Goal: Task Accomplishment & Management: Use online tool/utility

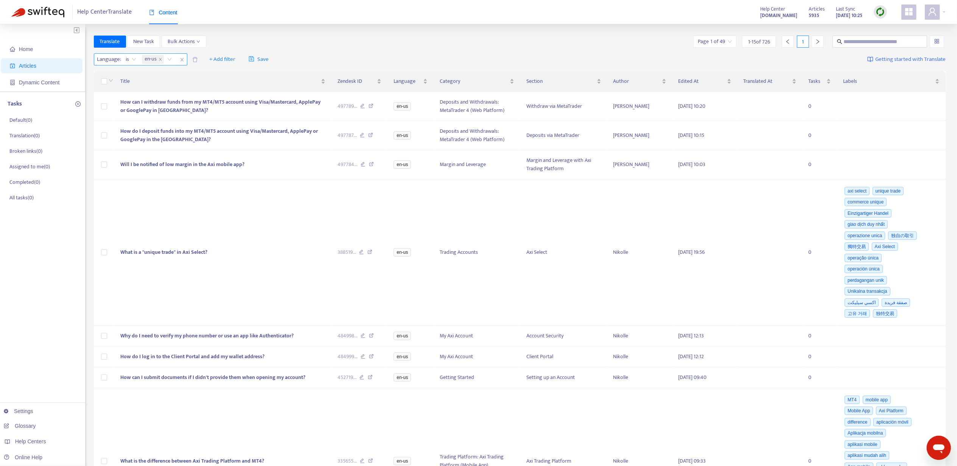
click at [181, 62] on span "close" at bounding box center [182, 59] width 10 height 9
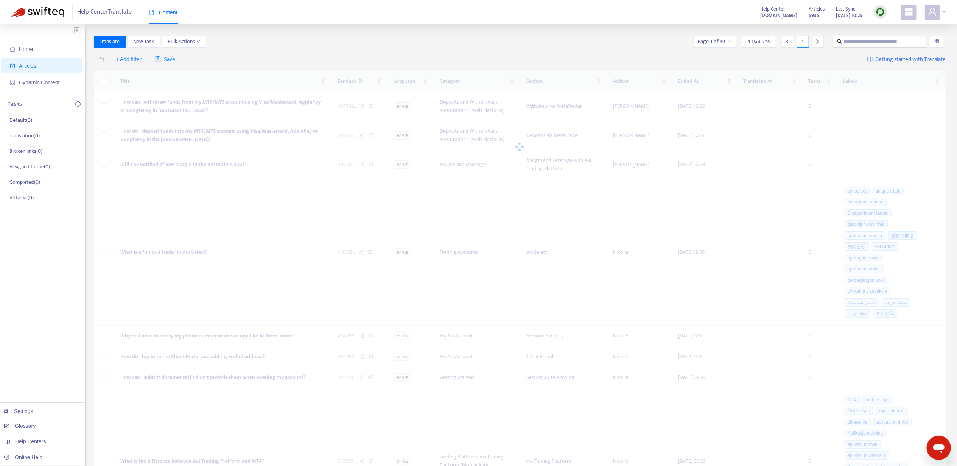
click at [945, 9] on div at bounding box center [935, 12] width 21 height 15
click at [899, 57] on div "Help Centers" at bounding box center [892, 59] width 103 height 12
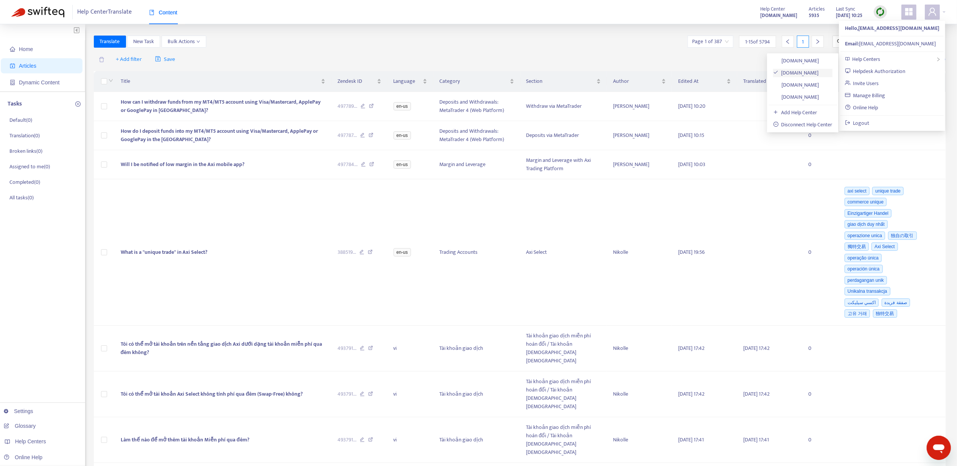
click at [812, 77] on link "[DOMAIN_NAME]" at bounding box center [796, 73] width 46 height 9
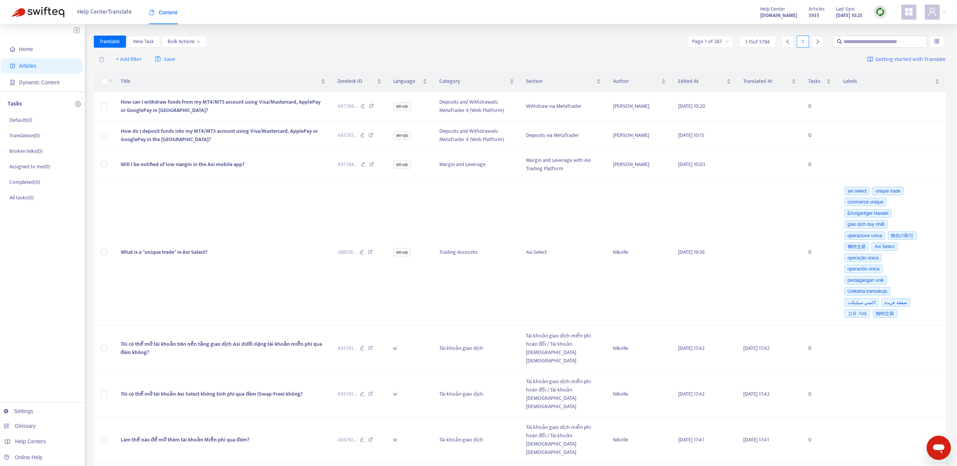
click at [22, 65] on span "Articles" at bounding box center [27, 66] width 17 height 6
click at [136, 58] on span "+ Add filter" at bounding box center [129, 59] width 26 height 9
click at [132, 76] on span "Language" at bounding box center [139, 75] width 47 height 8
click at [196, 61] on span "+ Add filter" at bounding box center [197, 59] width 26 height 9
click at [207, 144] on span "Draft" at bounding box center [207, 147] width 47 height 8
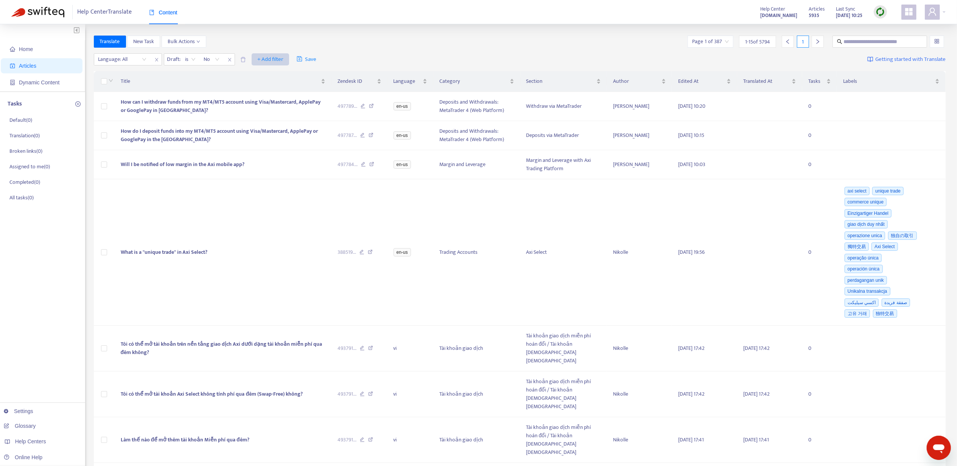
click at [256, 58] on button "+ Add filter" at bounding box center [270, 59] width 37 height 12
click at [291, 139] on span "Private" at bounding box center [281, 135] width 47 height 8
click at [143, 58] on div "Language: All" at bounding box center [122, 59] width 56 height 11
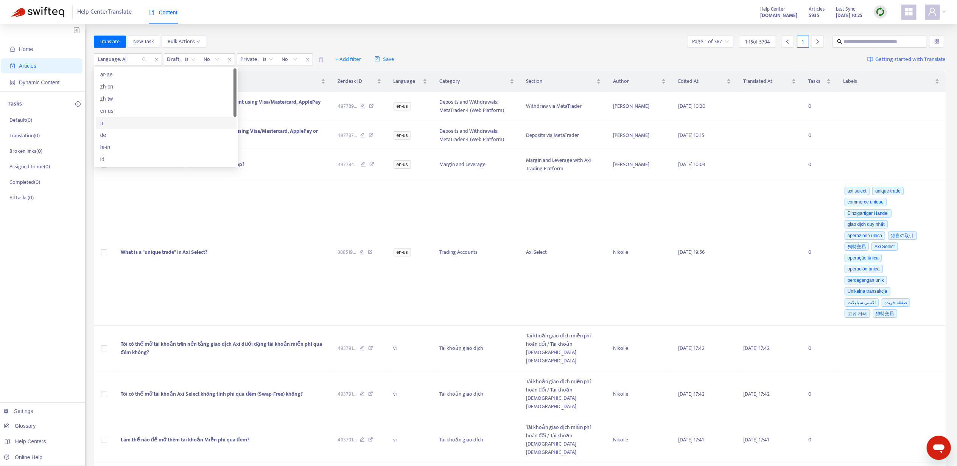
click at [139, 117] on div "fr" at bounding box center [166, 123] width 141 height 12
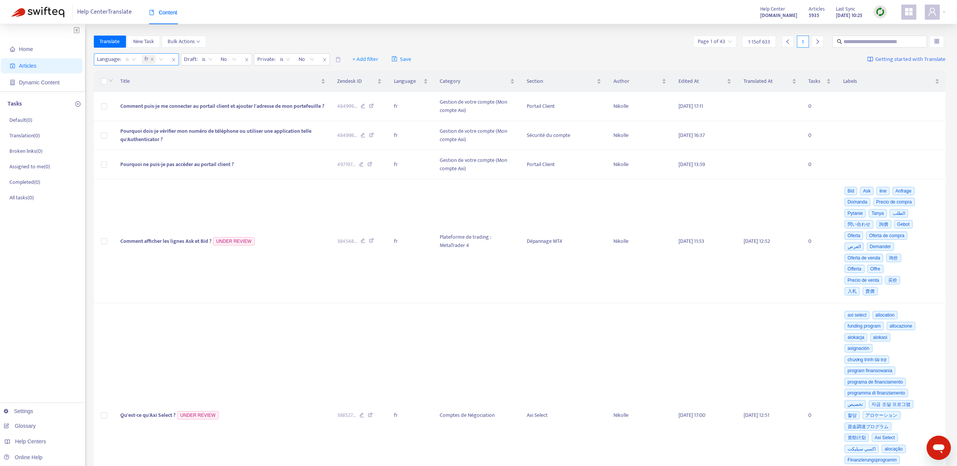
click at [134, 61] on span "is" at bounding box center [131, 59] width 10 height 11
click at [154, 59] on icon "close" at bounding box center [152, 60] width 4 height 4
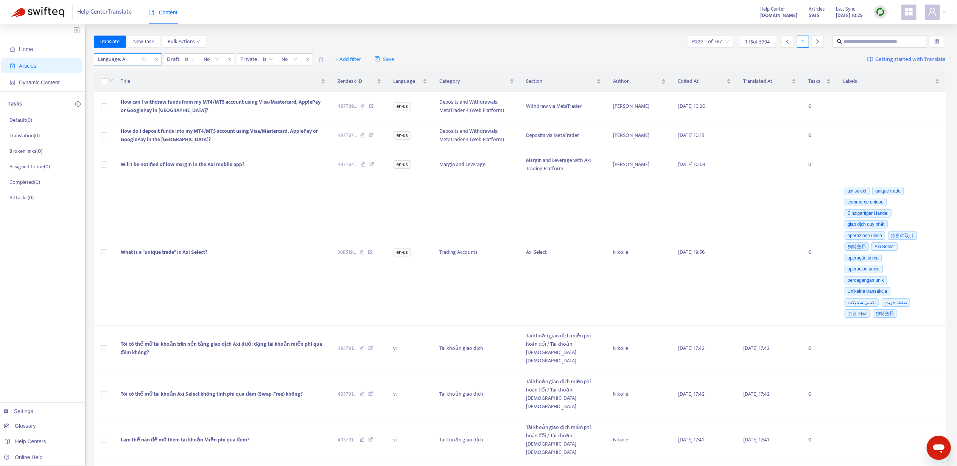
click at [136, 59] on div at bounding box center [119, 59] width 46 height 9
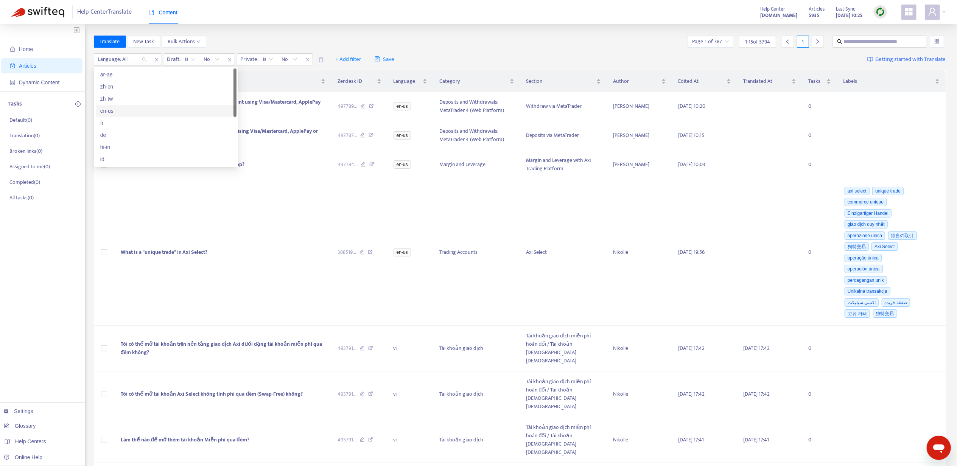
click at [136, 108] on div "en-us" at bounding box center [166, 111] width 132 height 8
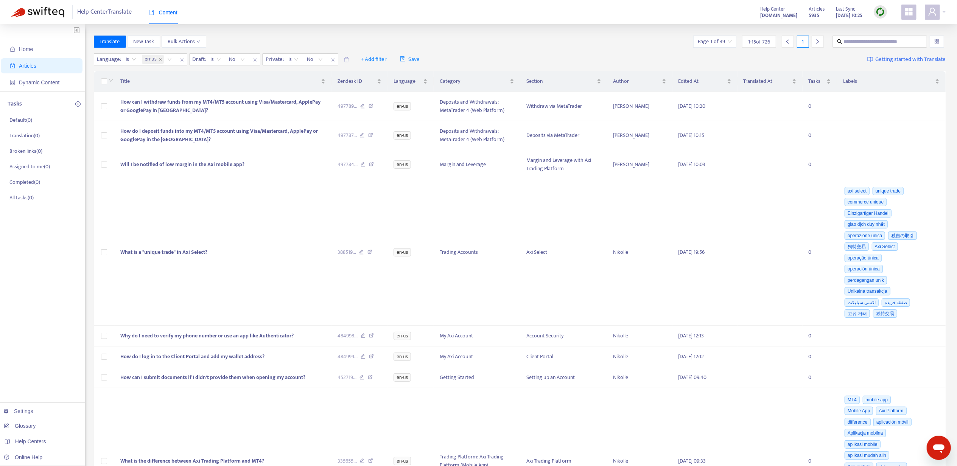
click at [291, 42] on div "Translate New Task Bulk Actions Page 1 of 49 1 - 15 of 726 1" at bounding box center [520, 42] width 852 height 12
click at [244, 59] on span "No" at bounding box center [237, 59] width 16 height 11
click at [241, 95] on div "No" at bounding box center [298, 99] width 132 height 8
click at [317, 59] on span "No" at bounding box center [315, 59] width 16 height 11
click at [324, 95] on div "No" at bounding box center [376, 99] width 132 height 8
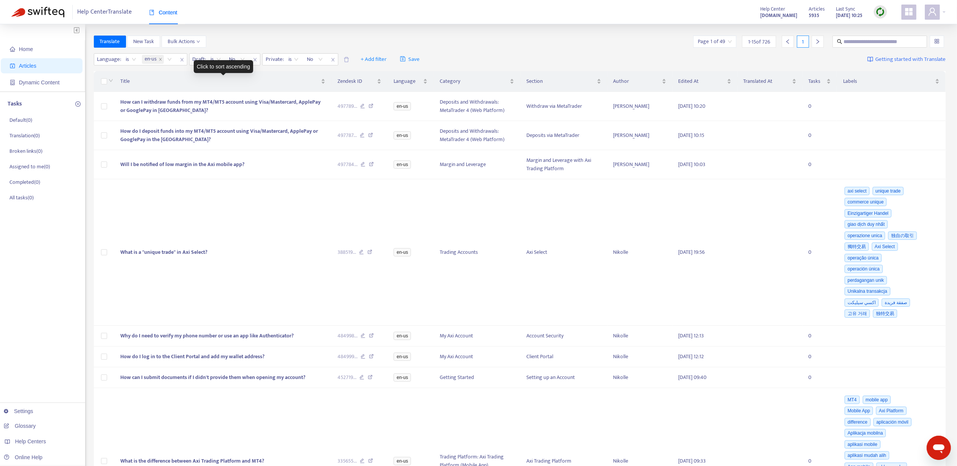
click at [221, 64] on div "Click to sort ascending" at bounding box center [223, 66] width 59 height 13
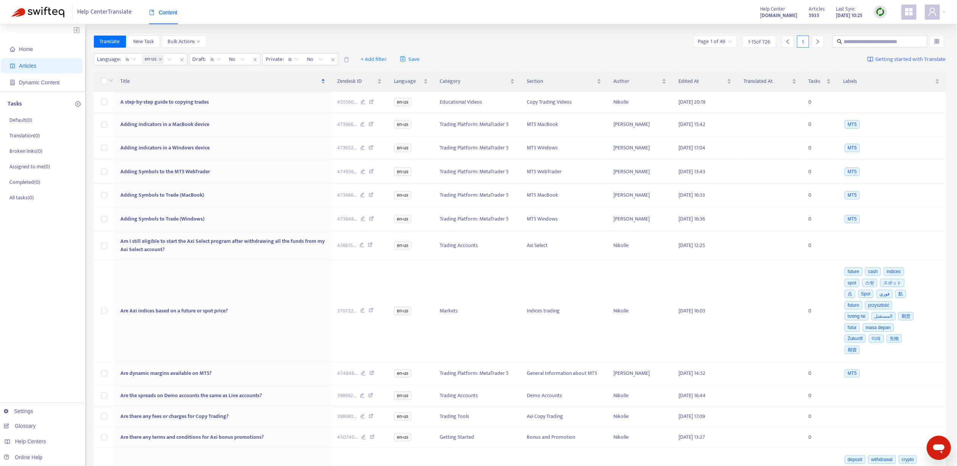
click at [224, 70] on div "Title Zendesk ID Language Category Section Author Edited At Translated At Tasks…" at bounding box center [520, 406] width 852 height 674
click at [226, 79] on span "Title" at bounding box center [220, 81] width 199 height 8
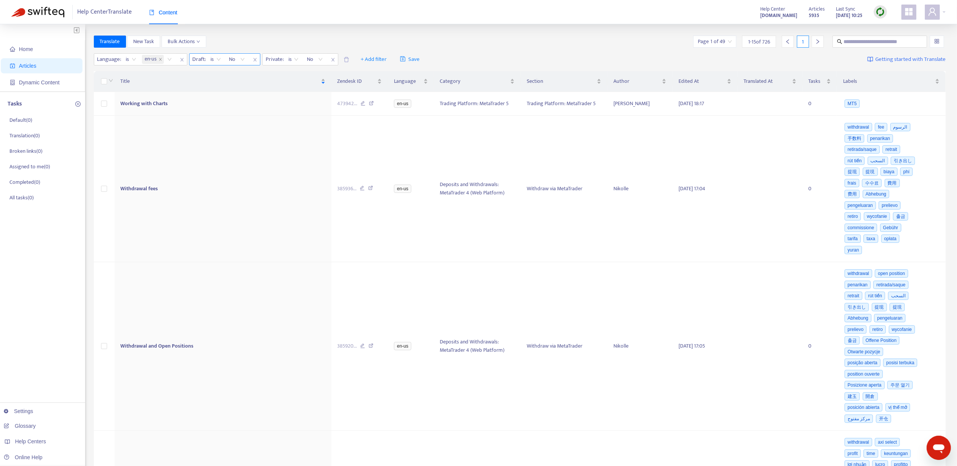
click at [222, 61] on div "is" at bounding box center [216, 59] width 19 height 11
click at [880, 44] on input "text" at bounding box center [880, 41] width 73 height 8
paste input "**********"
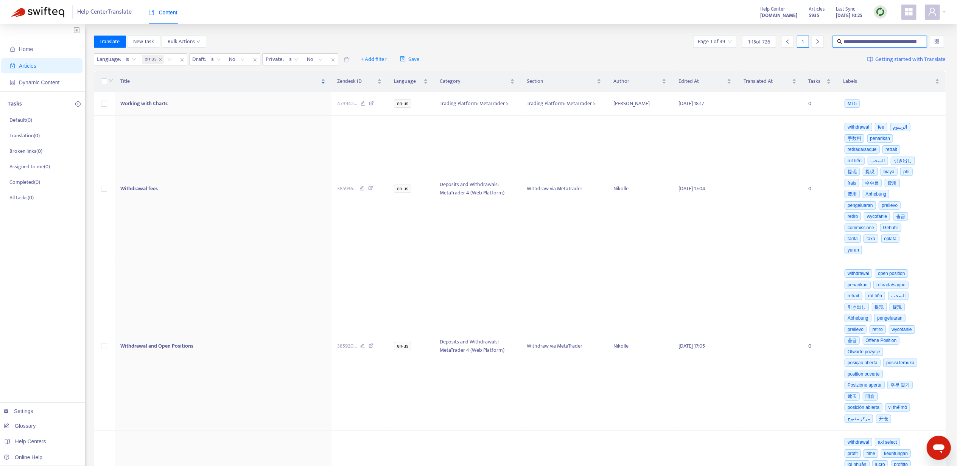
scroll to position [0, 76]
type input "**********"
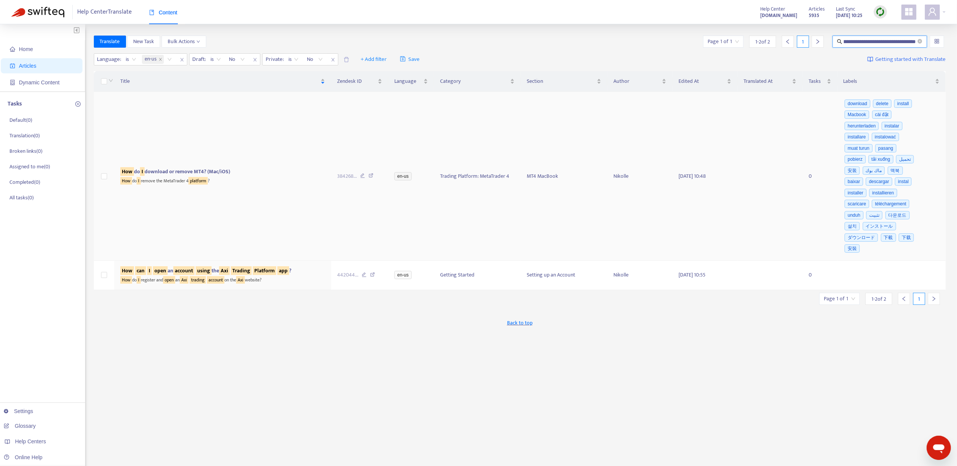
scroll to position [0, 0]
click at [218, 284] on sqkw "account" at bounding box center [215, 280] width 17 height 8
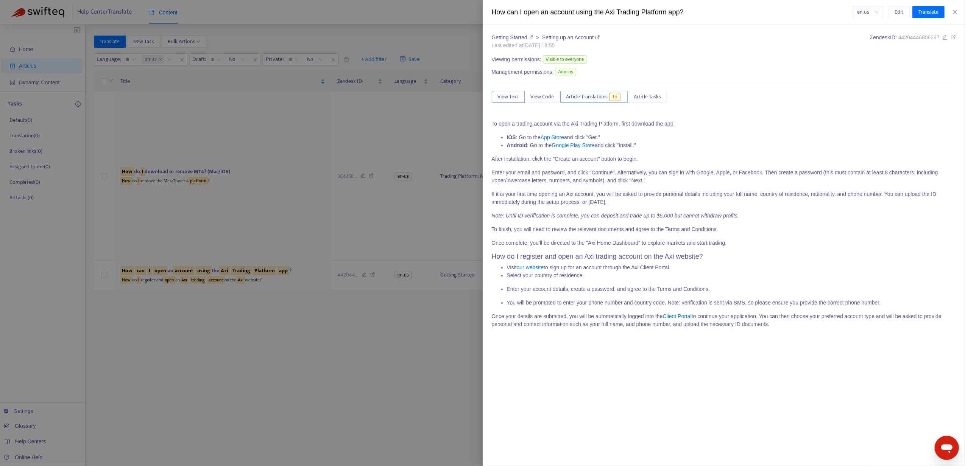
click at [606, 101] on span "Article Translations" at bounding box center [587, 97] width 42 height 8
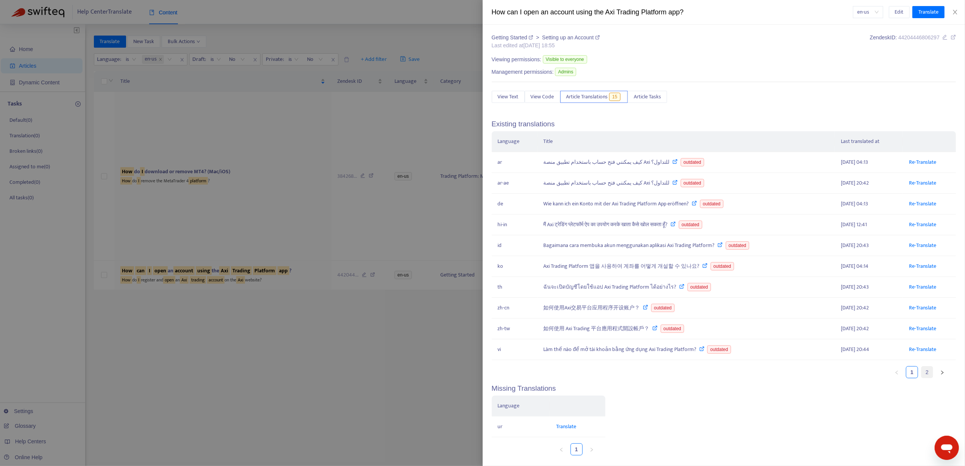
click at [921, 379] on li "2" at bounding box center [927, 372] width 12 height 12
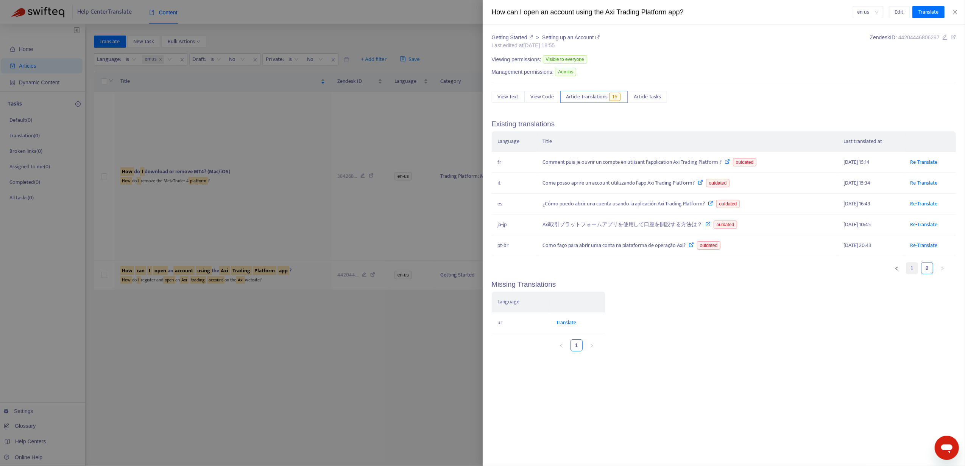
click at [915, 272] on link "1" at bounding box center [911, 268] width 11 height 11
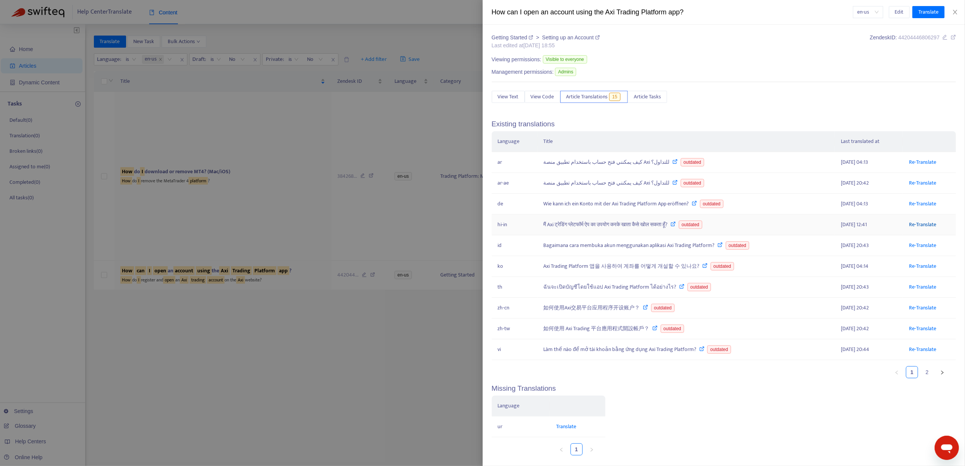
click at [909, 226] on link "Re-Translate" at bounding box center [922, 224] width 27 height 9
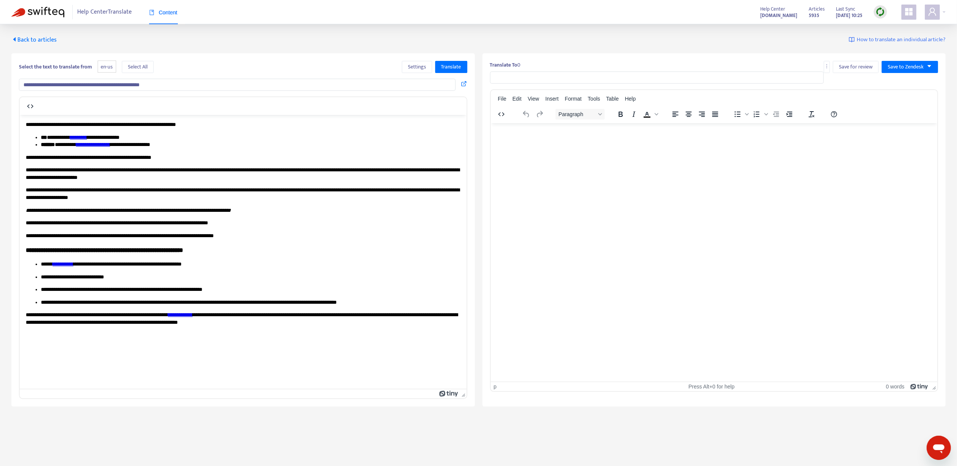
type input "**********"
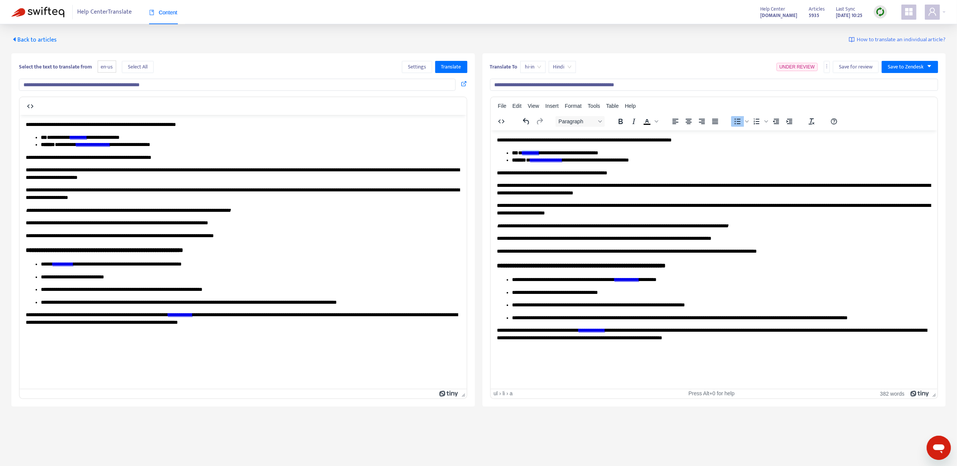
click at [529, 154] on link "*********" at bounding box center [530, 152] width 17 height 5
click at [536, 160] on icon at bounding box center [537, 161] width 9 height 9
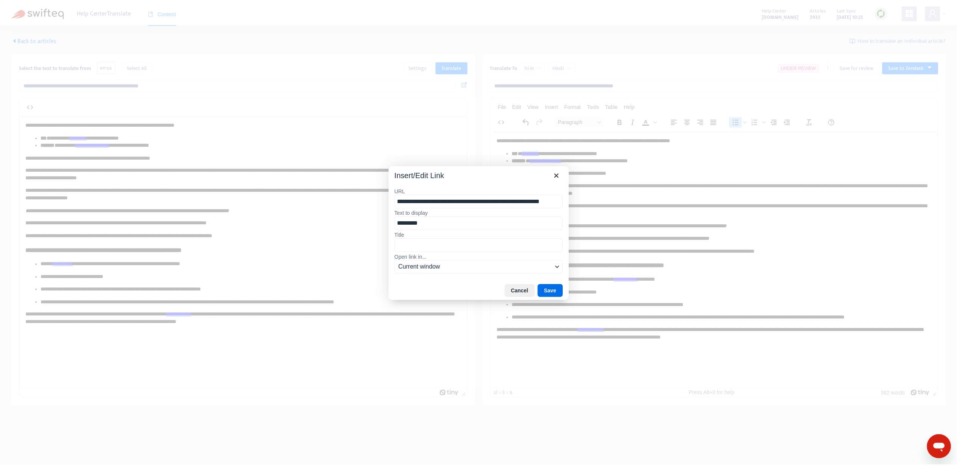
scroll to position [0, 14]
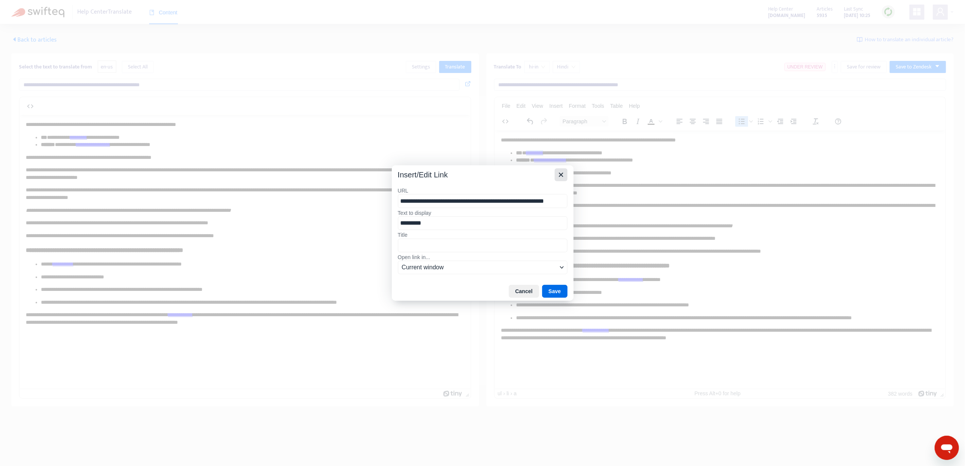
click at [558, 171] on icon "Close" at bounding box center [560, 174] width 9 height 9
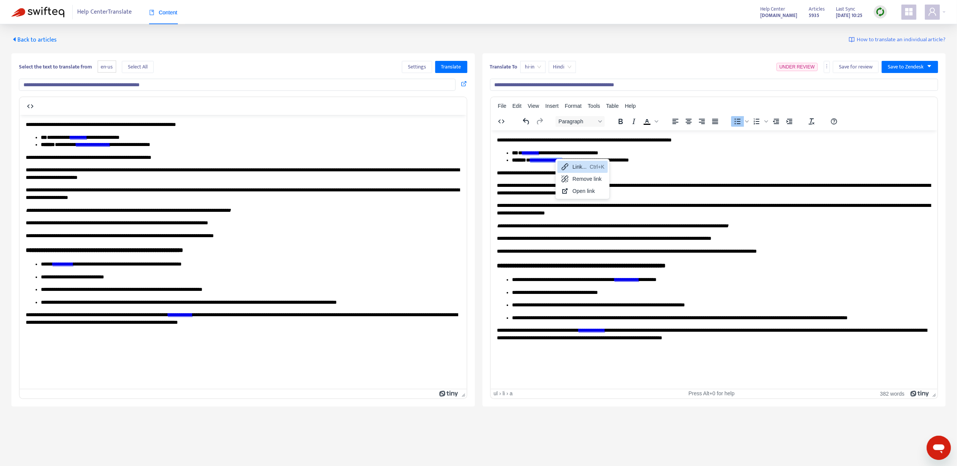
click at [562, 165] on icon at bounding box center [565, 166] width 9 height 9
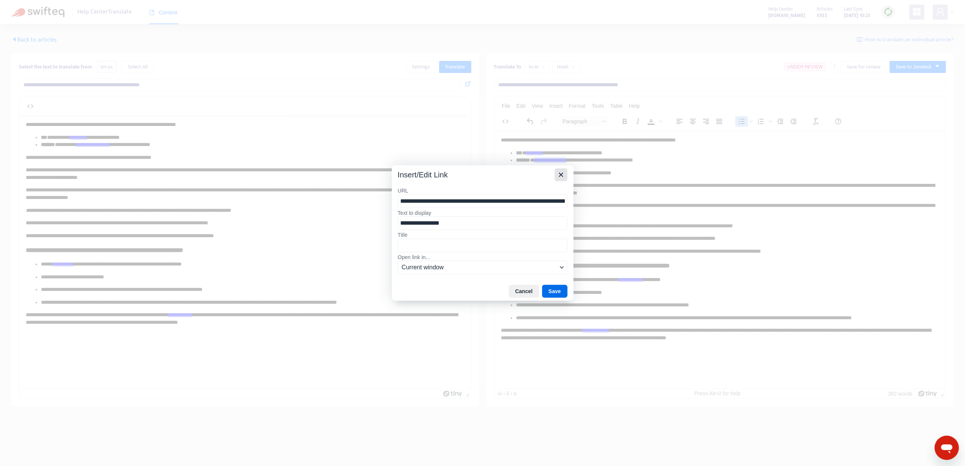
click at [563, 168] on button "Close" at bounding box center [561, 174] width 13 height 13
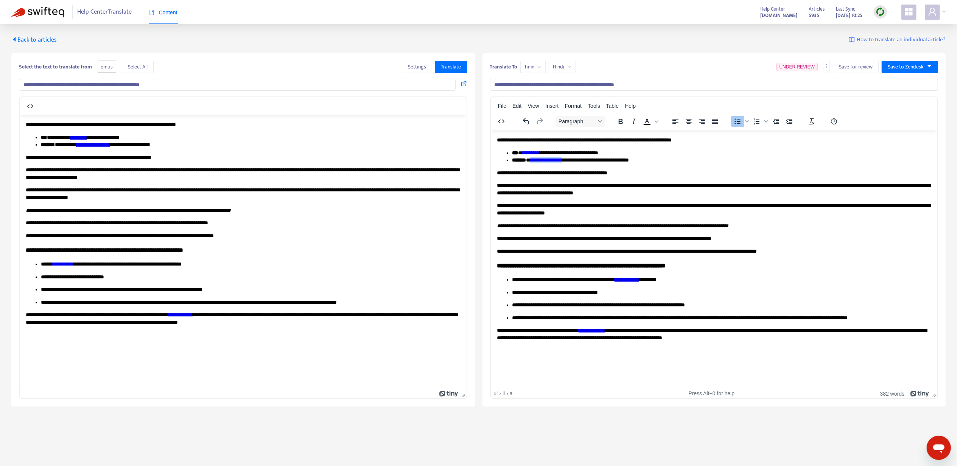
click at [639, 277] on link "**********" at bounding box center [626, 279] width 25 height 5
click at [658, 282] on div "Link... Ctrl+K" at bounding box center [681, 285] width 50 height 12
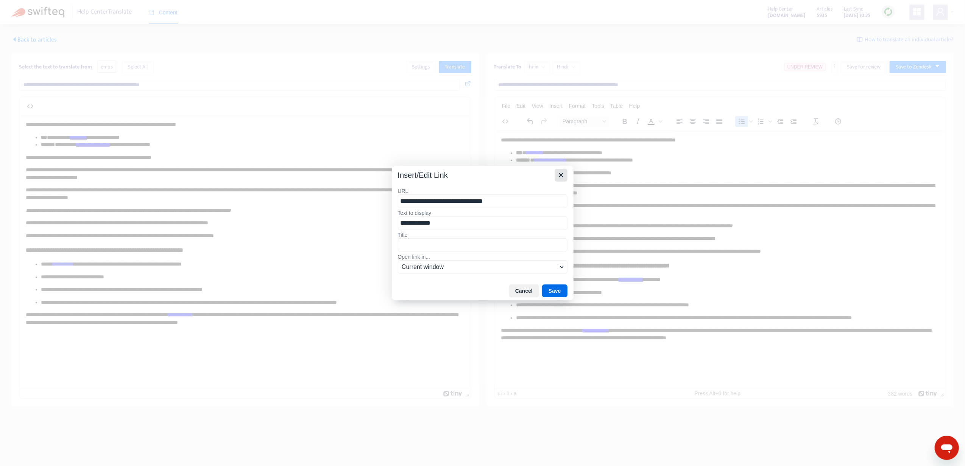
click at [557, 176] on icon "Close" at bounding box center [560, 175] width 9 height 9
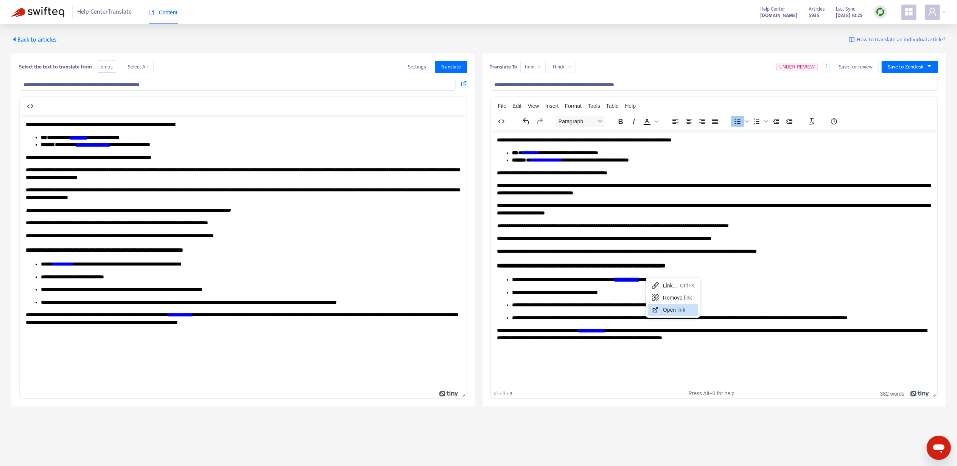
click at [659, 307] on icon at bounding box center [655, 309] width 9 height 9
click at [651, 239] on p "**********" at bounding box center [715, 239] width 436 height 8
click at [639, 278] on link "**********" at bounding box center [626, 279] width 25 height 5
click at [669, 284] on div "Link... Ctrl+K" at bounding box center [679, 286] width 50 height 12
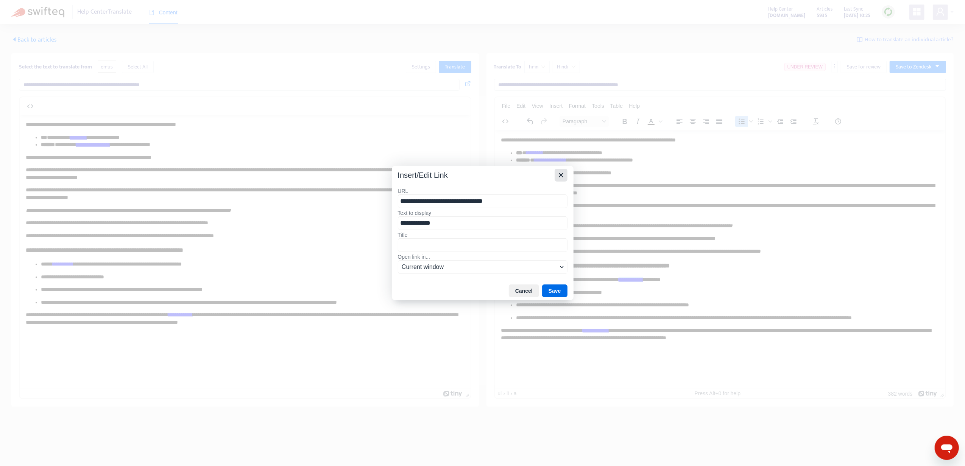
drag, startPoint x: 558, startPoint y: 176, endPoint x: 64, endPoint y: 68, distance: 505.7
click at [558, 176] on icon "Close" at bounding box center [560, 175] width 9 height 9
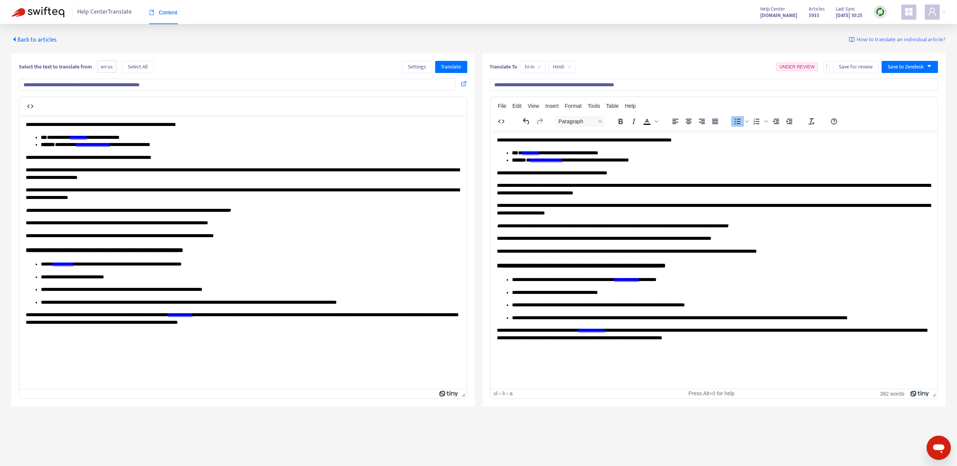
click at [580, 300] on ul "**********" at bounding box center [714, 298] width 435 height 45
click at [605, 331] on link "**********" at bounding box center [591, 329] width 26 height 5
click at [620, 340] on icon at bounding box center [615, 338] width 9 height 9
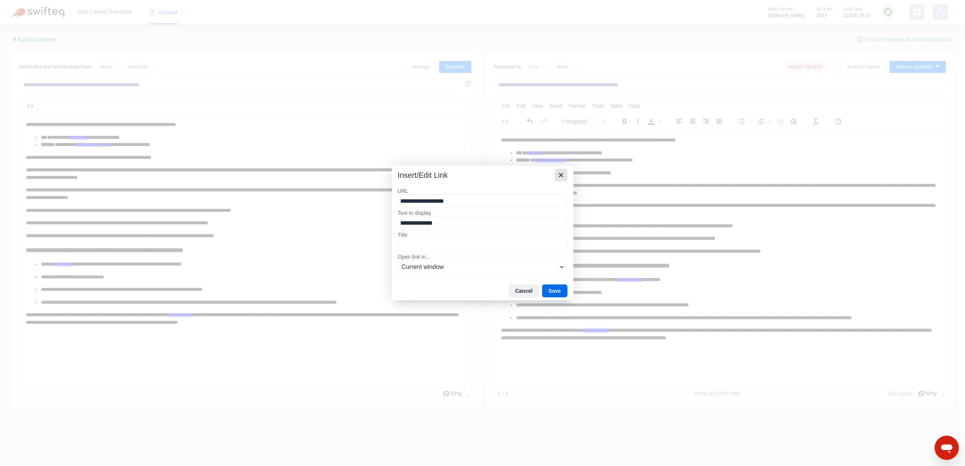
click at [556, 171] on button "Close" at bounding box center [561, 175] width 13 height 13
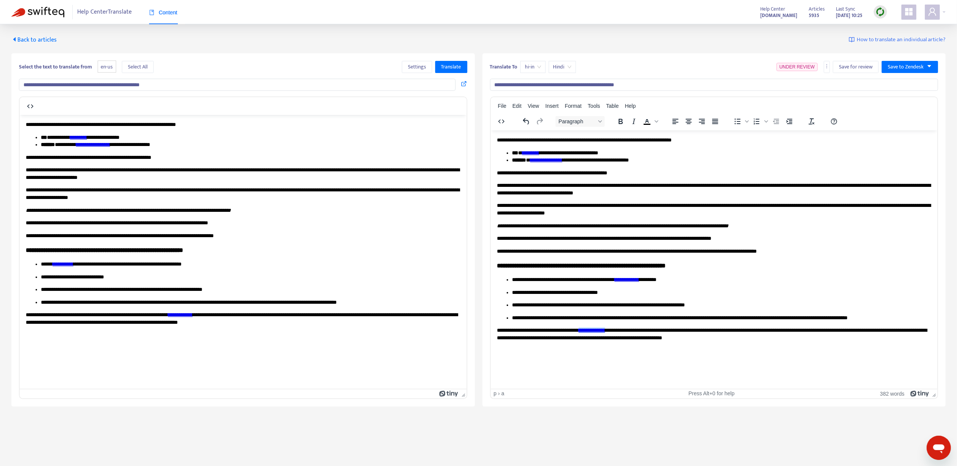
click at [567, 289] on p "**********" at bounding box center [722, 293] width 421 height 8
